Goal: Contribute content: Add original content to the website for others to see

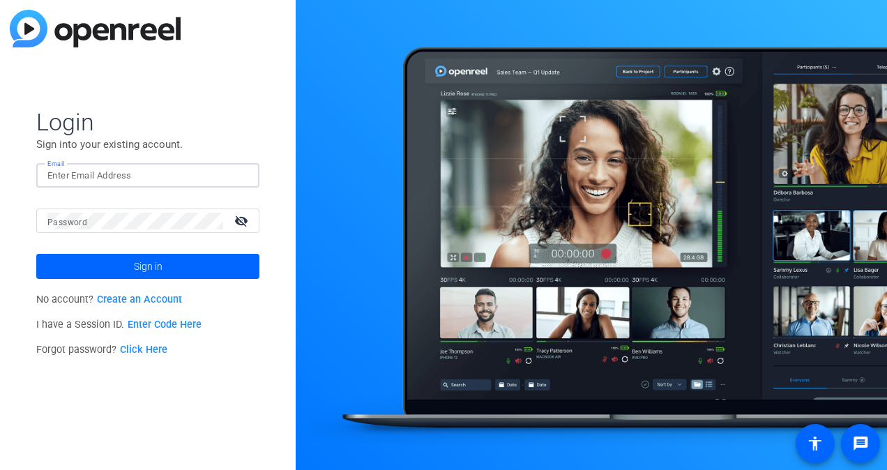
click at [156, 177] on input "Email" at bounding box center [147, 175] width 201 height 17
type input "krosbeck@tscalliance.org"
click at [197, 324] on link "Enter Code Here" at bounding box center [165, 325] width 74 height 12
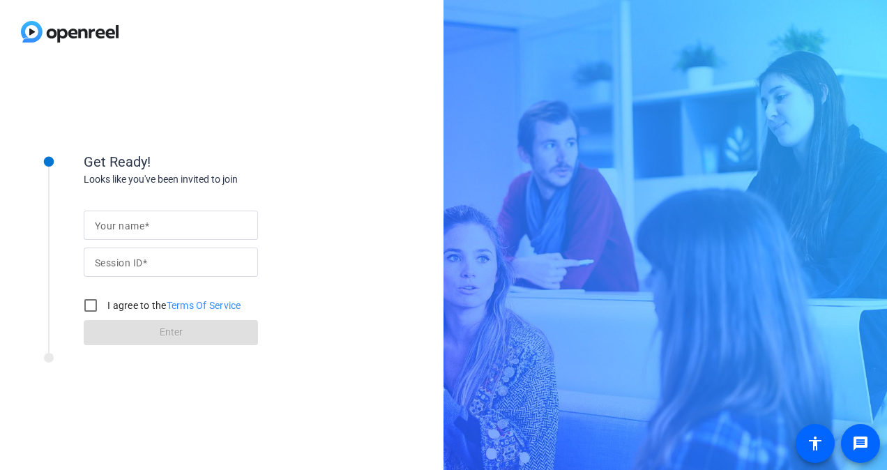
click at [137, 220] on mat-label "Your name" at bounding box center [120, 225] width 50 height 11
click at [137, 220] on input "Your name" at bounding box center [171, 225] width 152 height 17
type input "[PERSON_NAME]"
click at [160, 264] on input "Session ID" at bounding box center [171, 262] width 152 height 17
type input "AGRf"
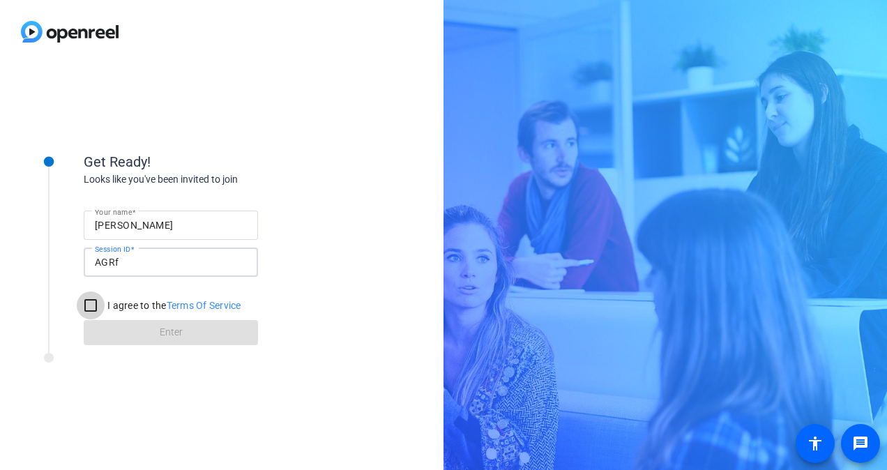
click at [92, 298] on input "I agree to the Terms Of Service" at bounding box center [91, 306] width 28 height 28
checkbox input "true"
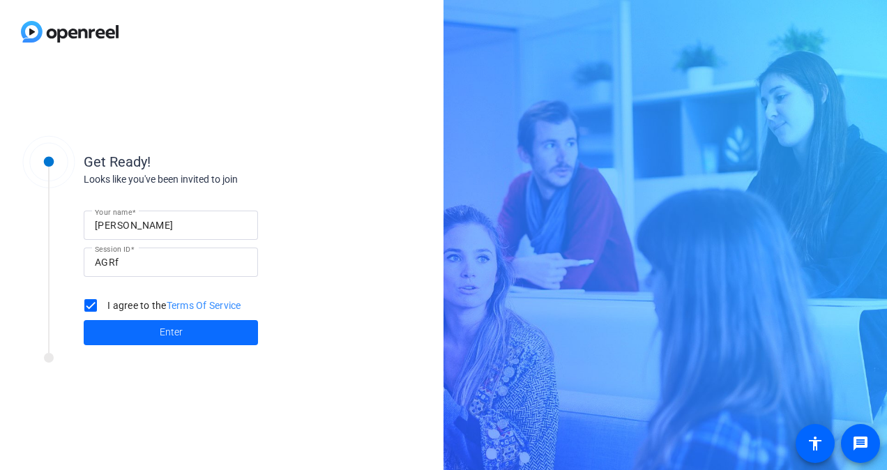
click at [158, 331] on span at bounding box center [171, 332] width 174 height 33
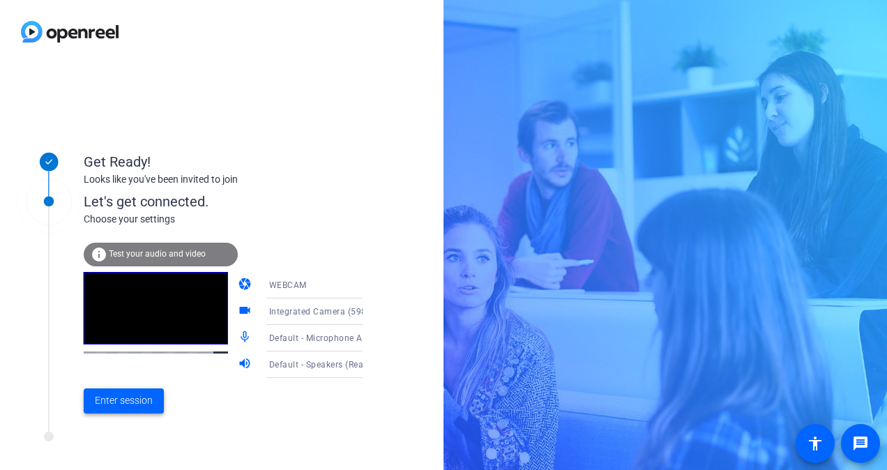
drag, startPoint x: 109, startPoint y: 394, endPoint x: 128, endPoint y: 396, distance: 18.9
click at [109, 394] on span "Enter session" at bounding box center [124, 400] width 58 height 15
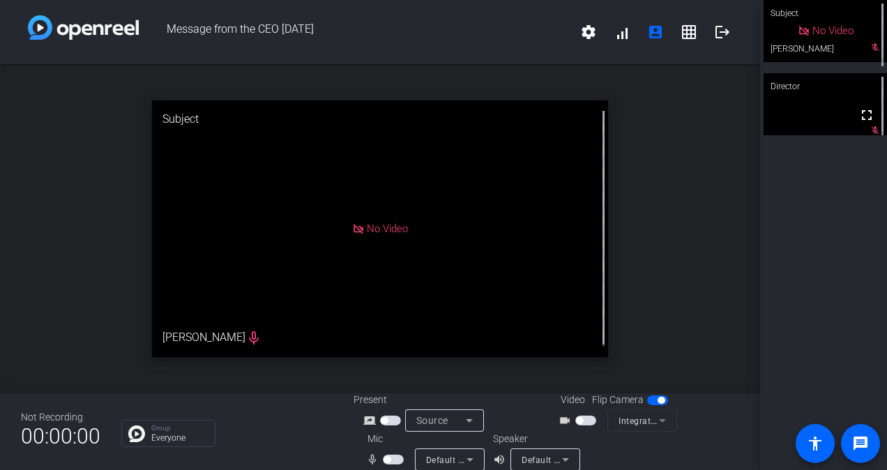
click at [576, 419] on span "button" at bounding box center [579, 420] width 7 height 7
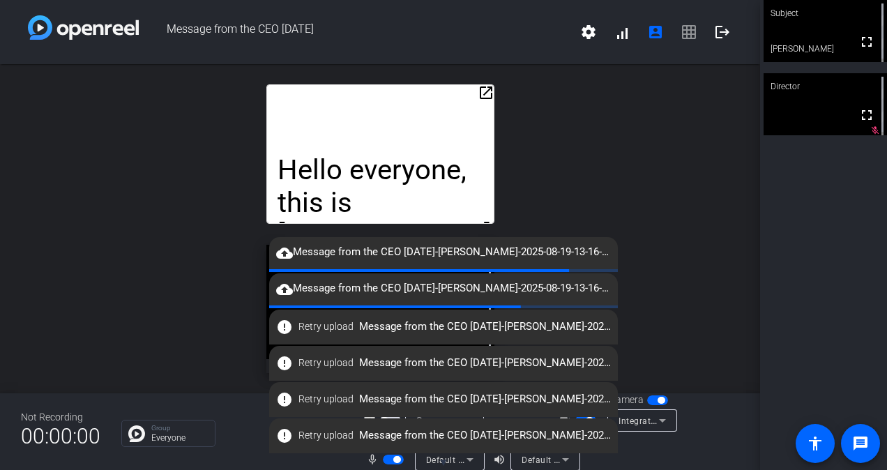
click at [651, 194] on div "open_in_new Hello everyone, this is Kari Luther Rosbeck giving you an update on…" at bounding box center [380, 228] width 760 height 329
click at [570, 257] on span "cloud_upload Message from the CEO August 2025-Kari Luther Rosbeck-2025-08-19-13…" at bounding box center [443, 252] width 349 height 17
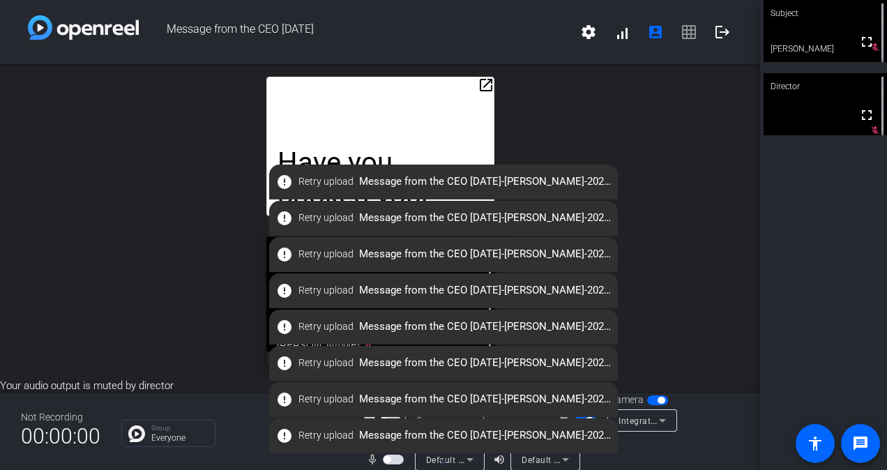
click at [524, 112] on div "open_in_new Have you booked your hotel room for the 2026 TSC World Conference? …" at bounding box center [380, 221] width 760 height 314
click at [545, 186] on span "error Retry upload Message from the CEO August 2025-Kari Luther Rosbeck-2025-08…" at bounding box center [443, 181] width 349 height 25
click at [584, 29] on mat-icon "settings" at bounding box center [588, 32] width 17 height 17
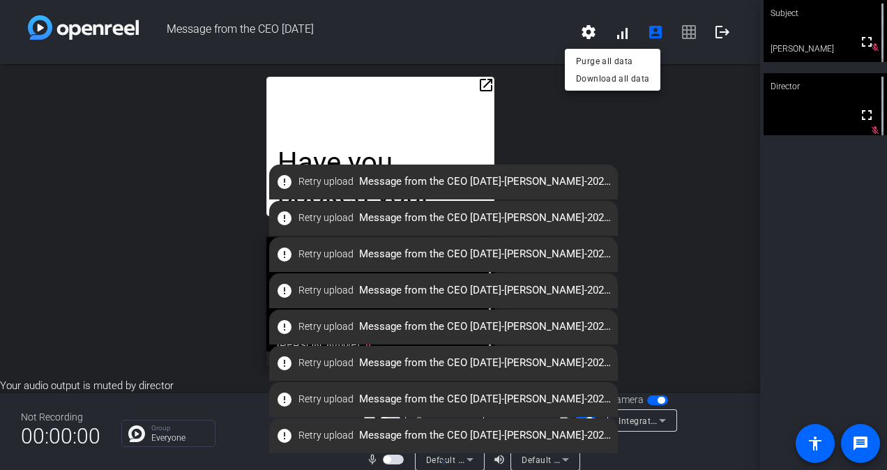
drag, startPoint x: 584, startPoint y: 29, endPoint x: 621, endPoint y: 292, distance: 265.5
click at [621, 292] on div at bounding box center [443, 235] width 887 height 470
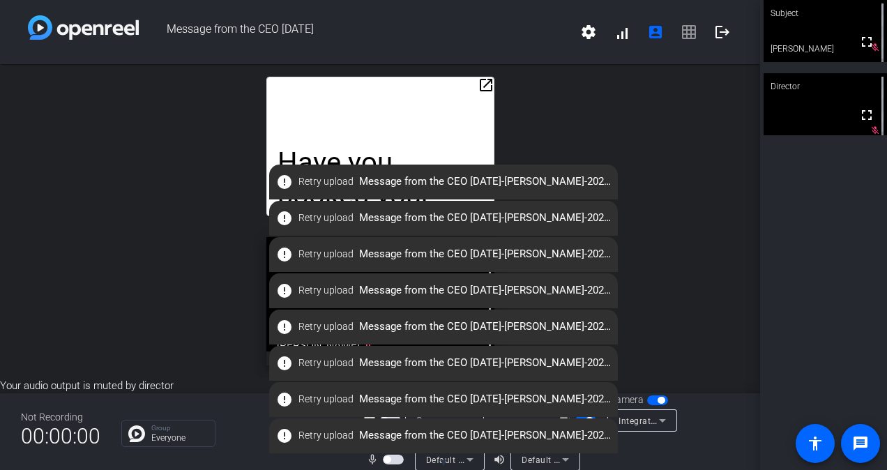
click at [105, 253] on div "open_in_new Have you booked your hotel room for the 2026 TSC World Conference? …" at bounding box center [380, 221] width 760 height 314
click at [384, 455] on span "button" at bounding box center [393, 460] width 21 height 10
click at [399, 458] on span "button" at bounding box center [393, 460] width 21 height 10
click at [650, 400] on span "button" at bounding box center [657, 400] width 21 height 10
click at [820, 21] on div "Subject" at bounding box center [825, 13] width 123 height 27
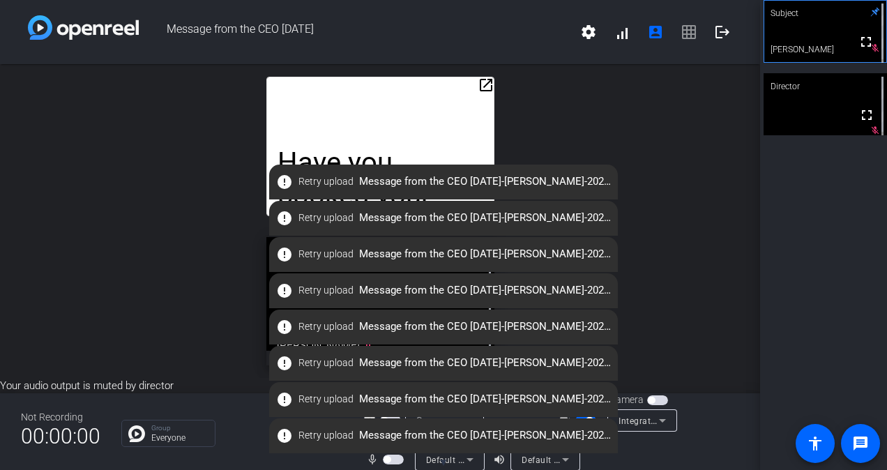
click at [283, 251] on mat-icon "error" at bounding box center [284, 254] width 17 height 17
click at [286, 215] on mat-icon "error" at bounding box center [284, 218] width 17 height 17
click at [224, 285] on div "open_in_new Have you booked your hotel room for the 2026 TSC World Conference? …" at bounding box center [380, 221] width 760 height 314
click at [648, 400] on span "button" at bounding box center [651, 400] width 7 height 7
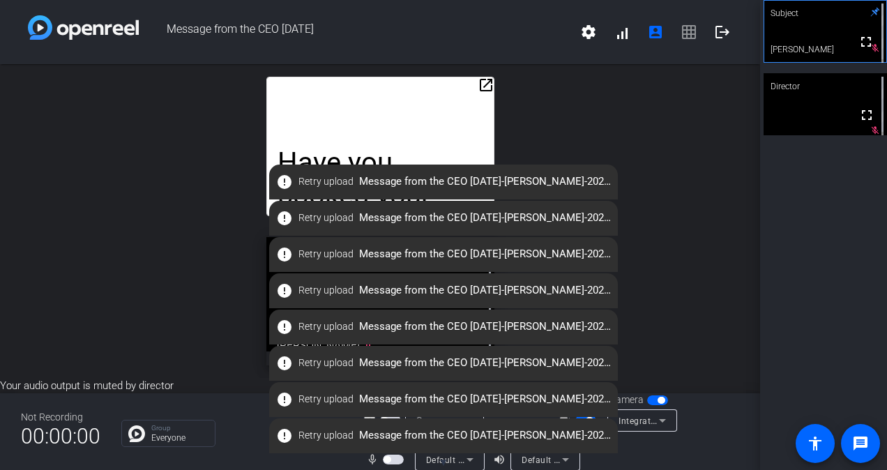
click at [659, 400] on span "button" at bounding box center [661, 400] width 7 height 7
click at [721, 36] on mat-icon "logout" at bounding box center [722, 32] width 17 height 17
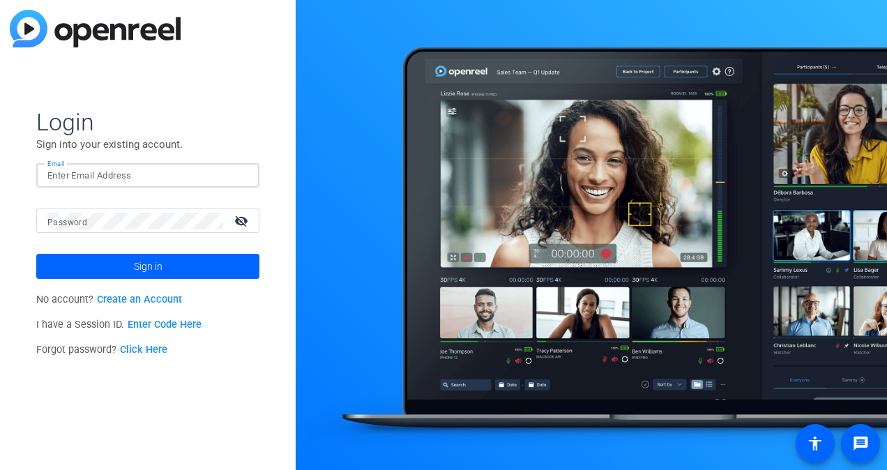
click at [121, 169] on input "Email" at bounding box center [147, 175] width 201 height 17
click at [77, 404] on div "Login Sign into your existing account. Email Password visibility_off Sign in No…" at bounding box center [148, 235] width 296 height 470
click at [183, 322] on link "Enter Code Here" at bounding box center [165, 325] width 74 height 12
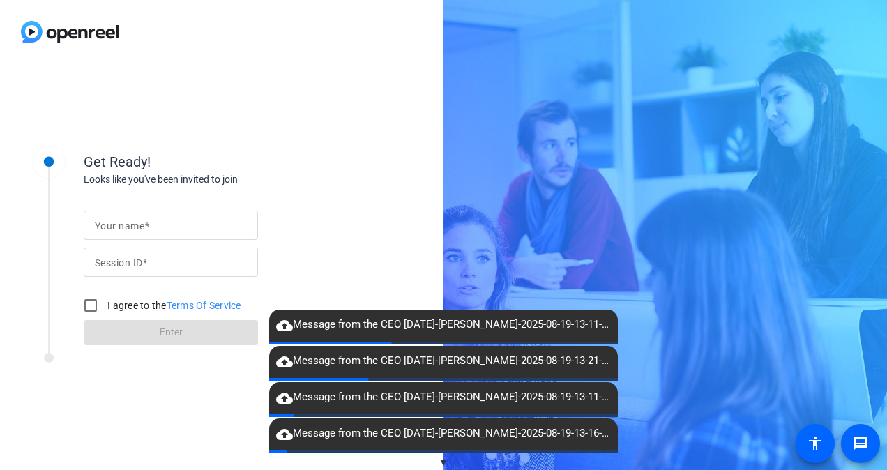
click at [151, 220] on input "Your name" at bounding box center [171, 225] width 152 height 17
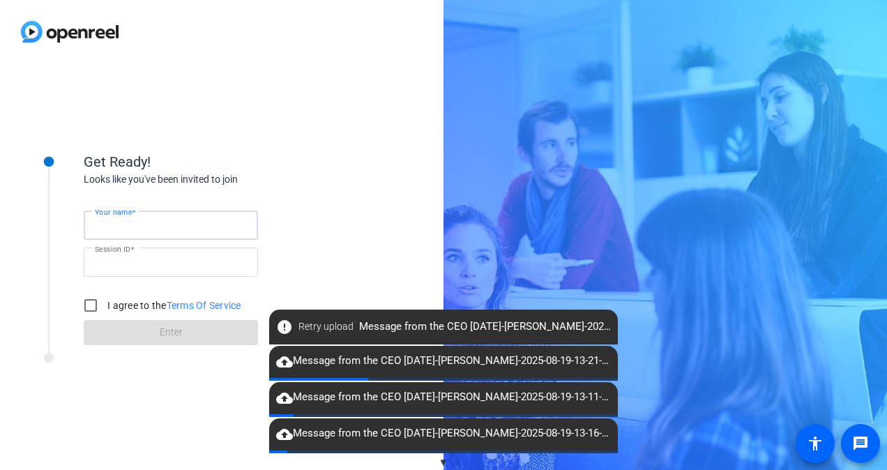
type input "[PERSON_NAME]"
type input "AGRf"
click at [89, 308] on input "I agree to the Terms Of Service" at bounding box center [91, 306] width 28 height 28
checkbox input "true"
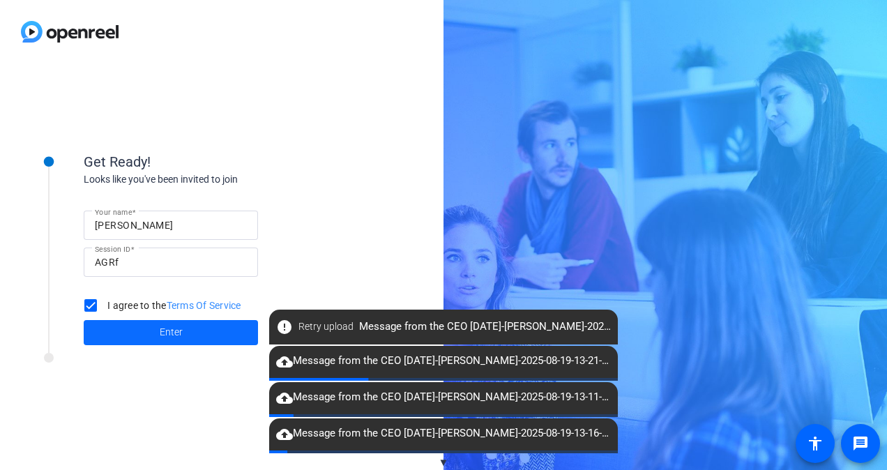
click at [134, 326] on span at bounding box center [171, 332] width 174 height 33
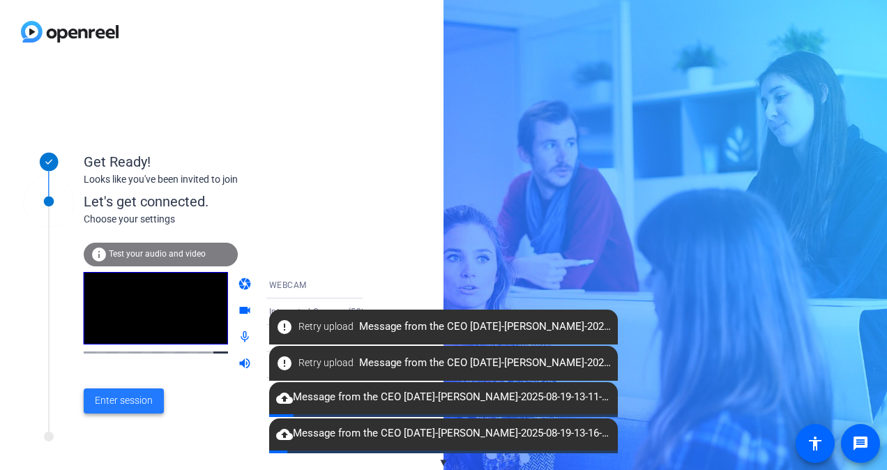
click at [128, 400] on span "Enter session" at bounding box center [124, 400] width 58 height 15
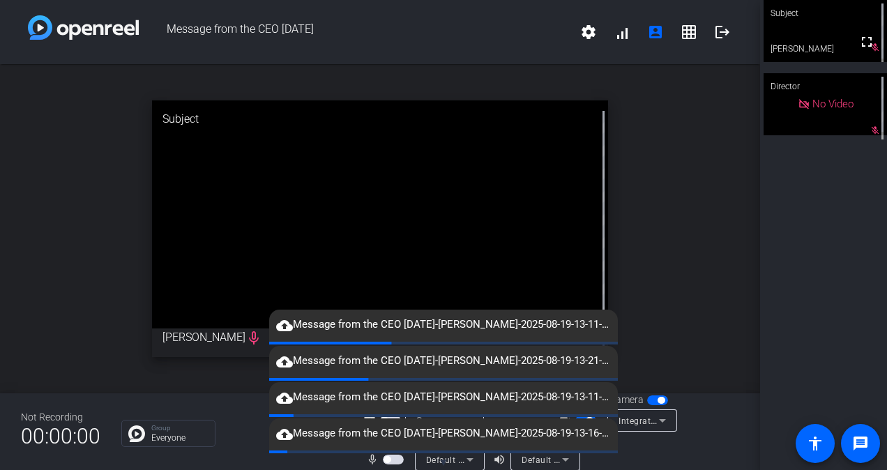
click at [658, 400] on span "button" at bounding box center [661, 400] width 7 height 7
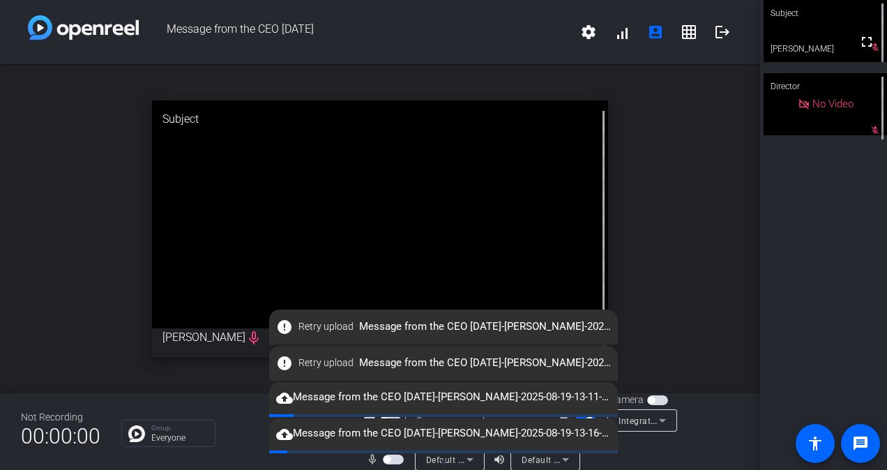
click at [648, 401] on span "button" at bounding box center [651, 400] width 7 height 7
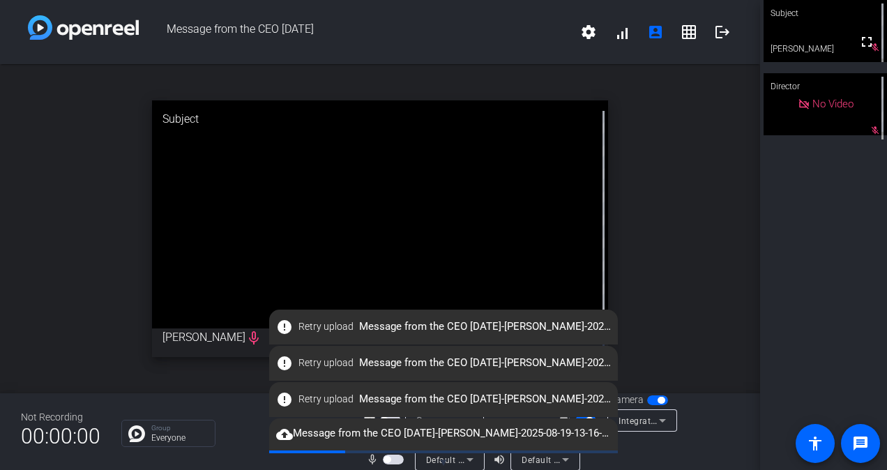
scroll to position [16, 0]
